Goal: Task Accomplishment & Management: Use online tool/utility

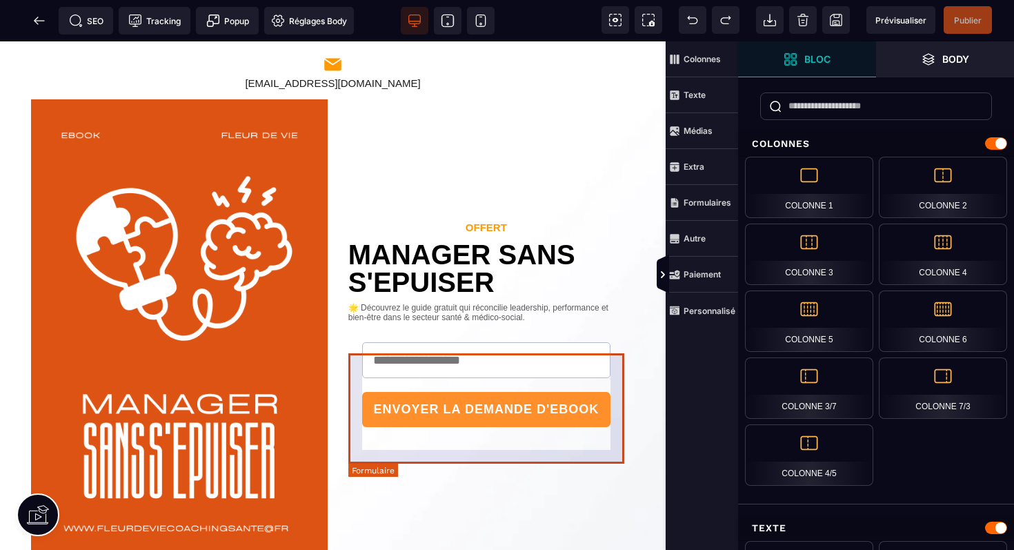
scroll to position [57, 0]
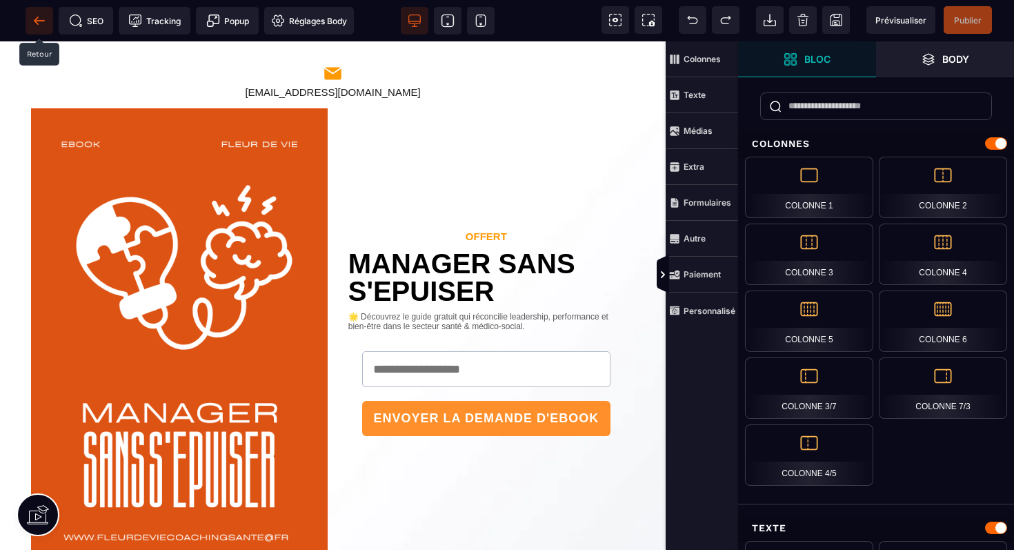
click at [37, 22] on icon at bounding box center [36, 21] width 4 height 8
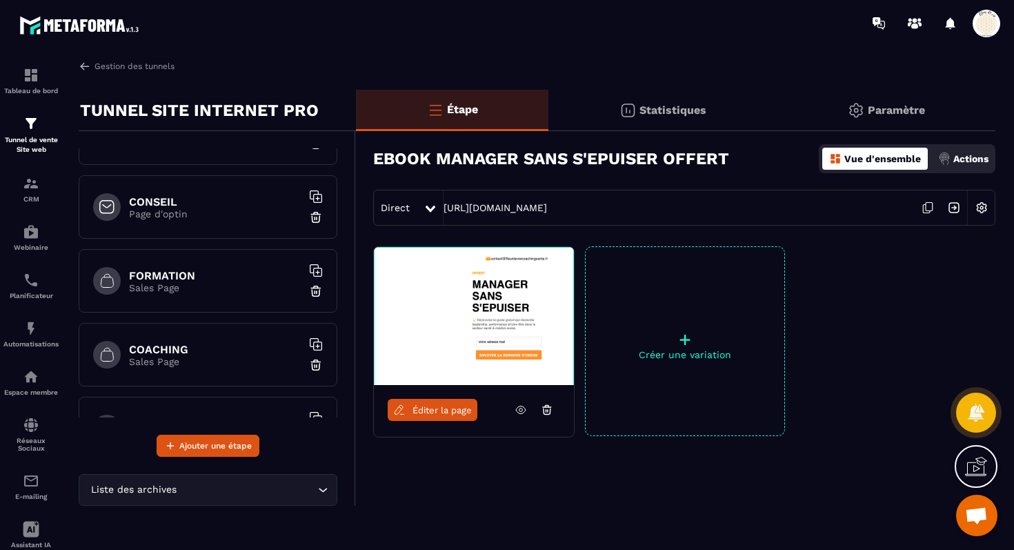
scroll to position [200, 0]
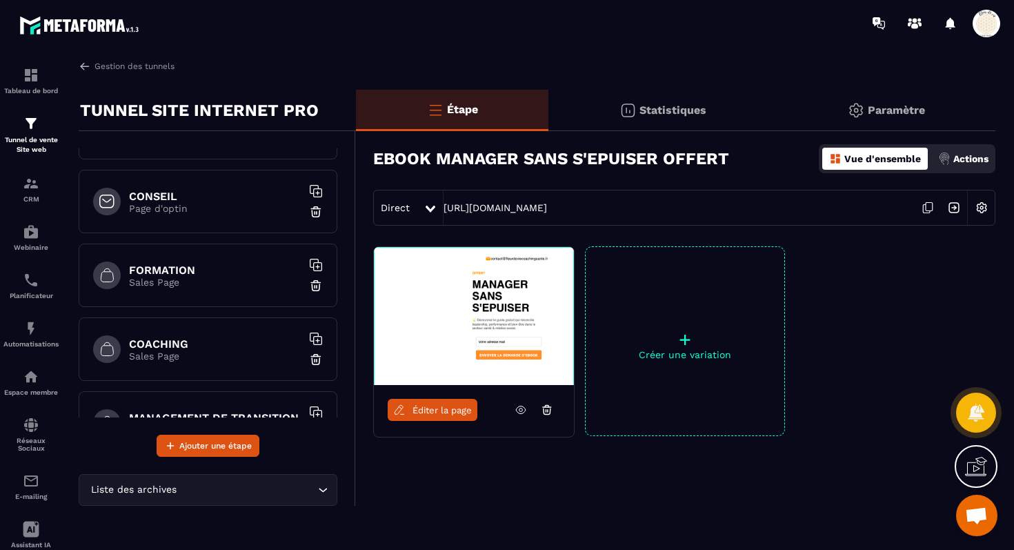
click at [198, 296] on div "FORMATION Sales Page" at bounding box center [208, 274] width 259 height 63
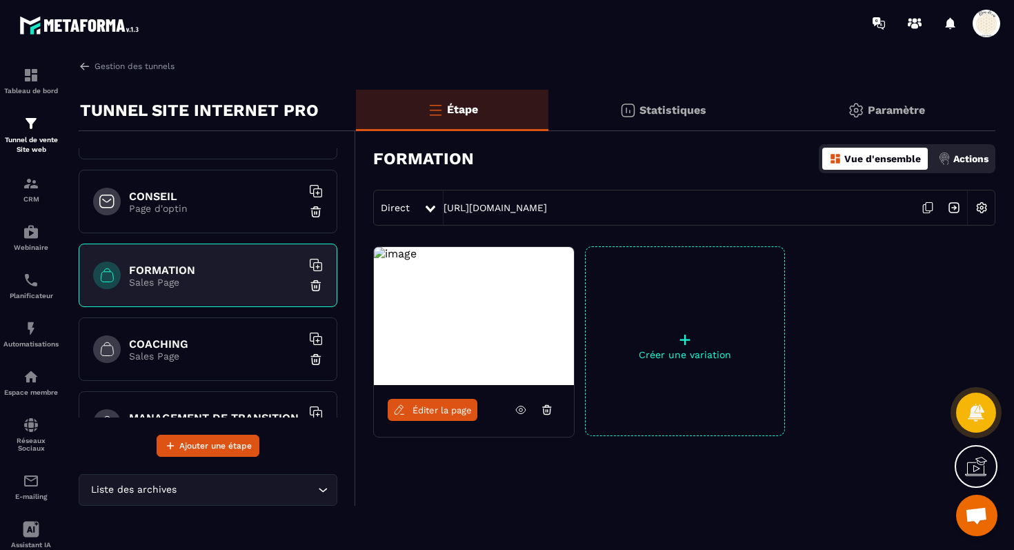
click at [456, 410] on span "Éditer la page" at bounding box center [441, 410] width 59 height 10
